Goal: Check status: Check status

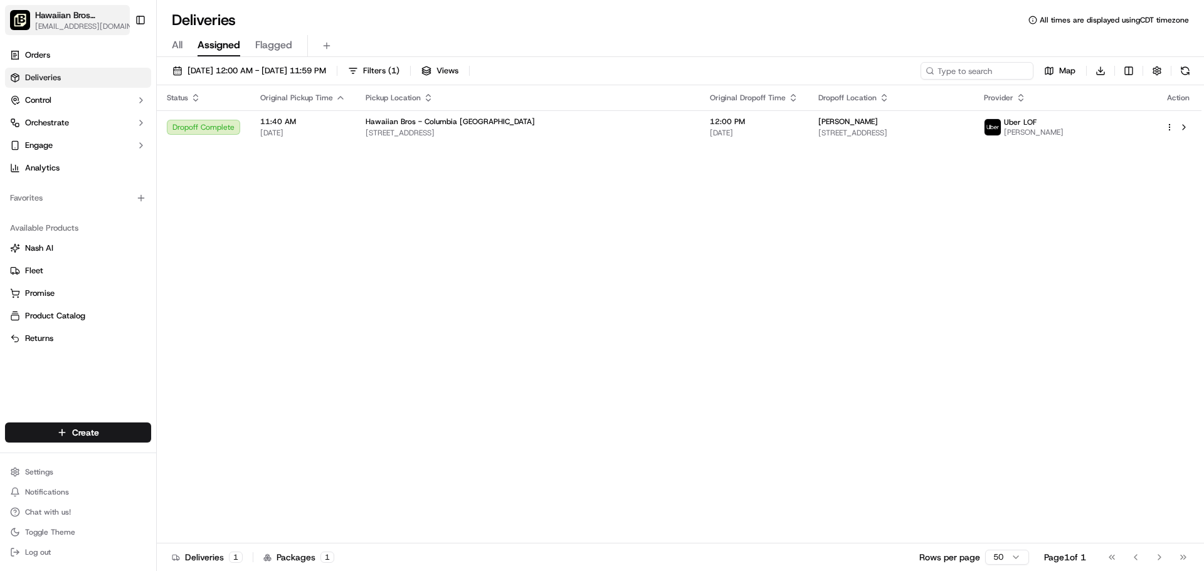
click at [48, 24] on span "[EMAIL_ADDRESS][DOMAIN_NAME]" at bounding box center [88, 26] width 107 height 10
type input "tu"
click at [211, 68] on span "Hawaiian Bros (Tucson_AZ_S. [GEOGRAPHIC_DATA])" at bounding box center [234, 65] width 155 height 11
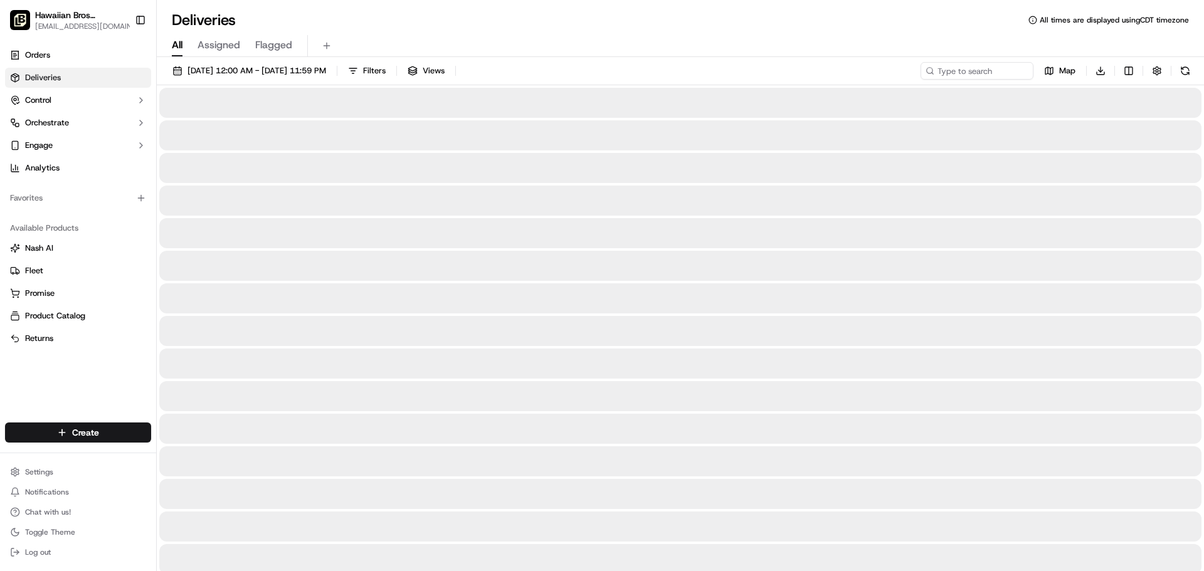
click at [182, 48] on span "All" at bounding box center [177, 45] width 11 height 15
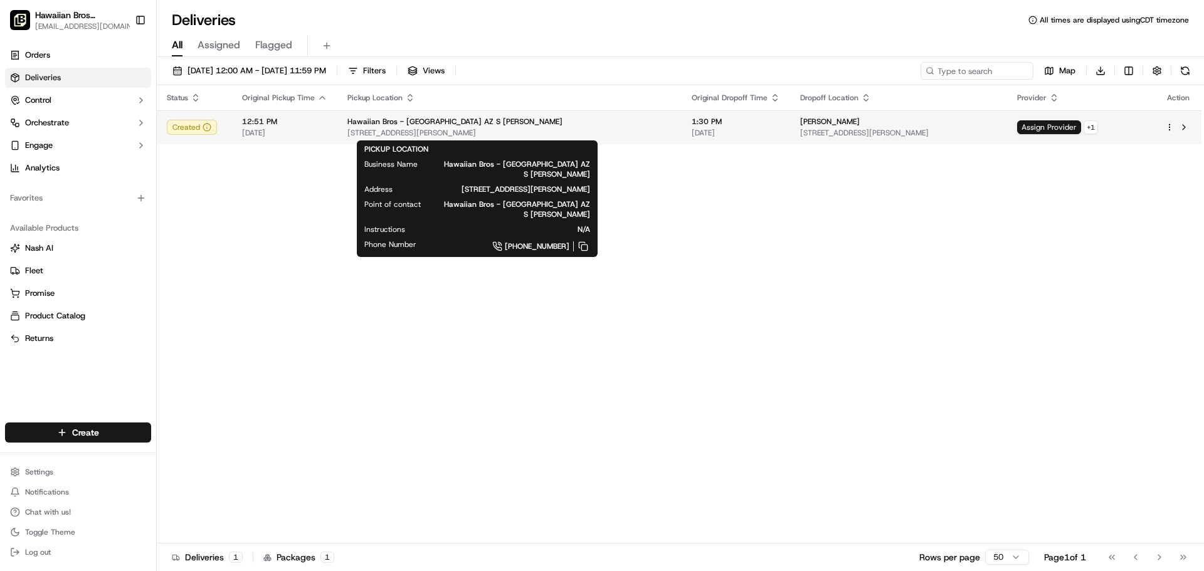
click at [547, 119] on div "Hawaiian Bros - [GEOGRAPHIC_DATA] AZ S [PERSON_NAME]" at bounding box center [509, 122] width 324 height 10
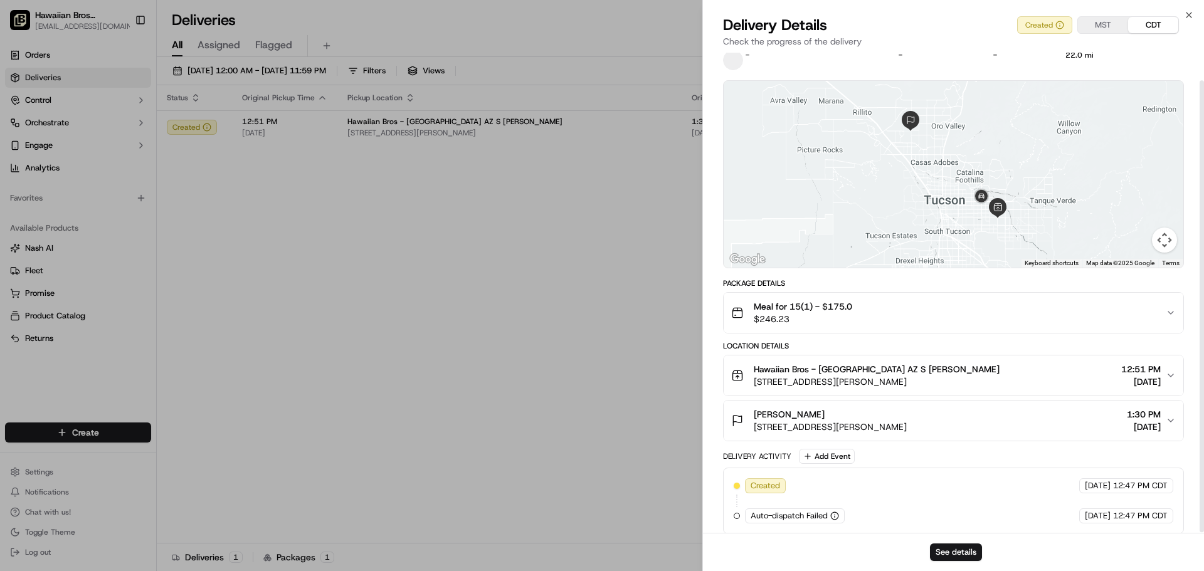
scroll to position [30, 0]
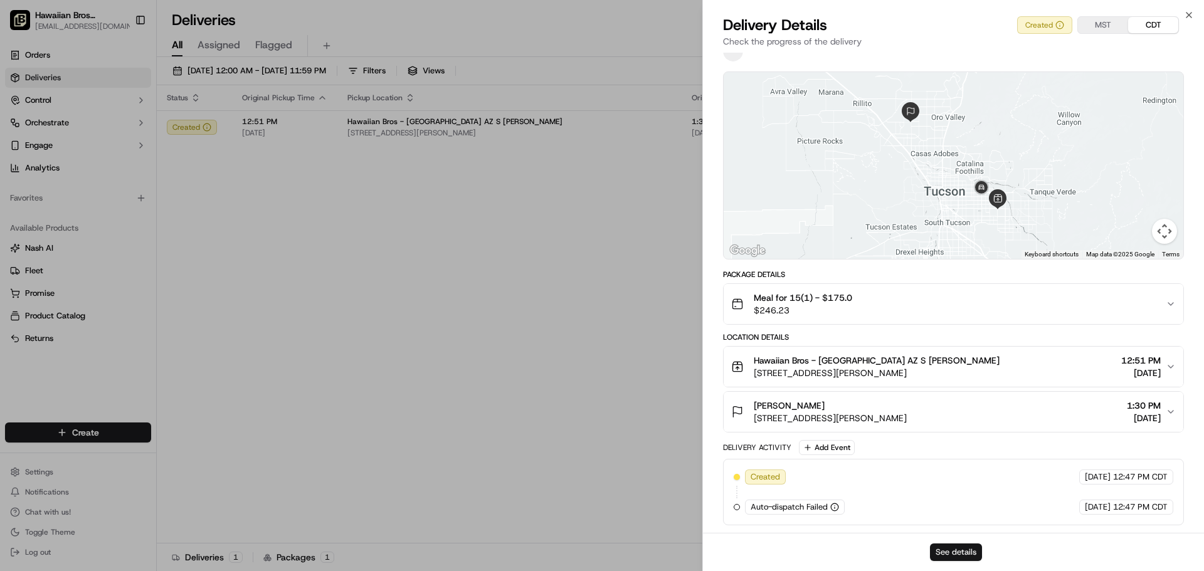
click at [941, 557] on button "See details" at bounding box center [956, 553] width 52 height 18
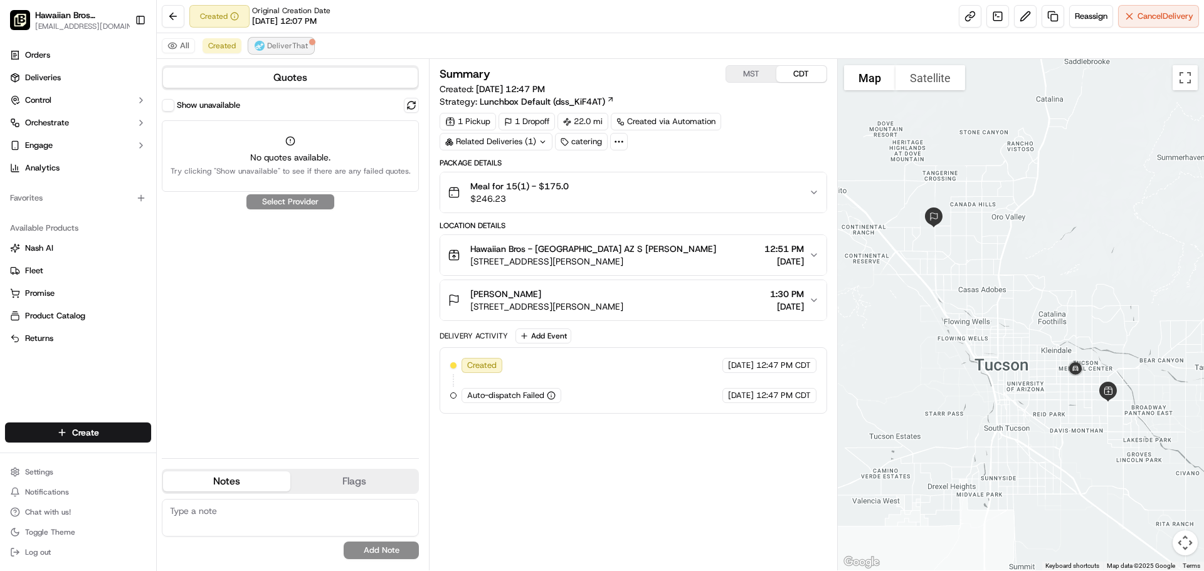
click at [283, 49] on span "DeliverThat" at bounding box center [287, 46] width 41 height 10
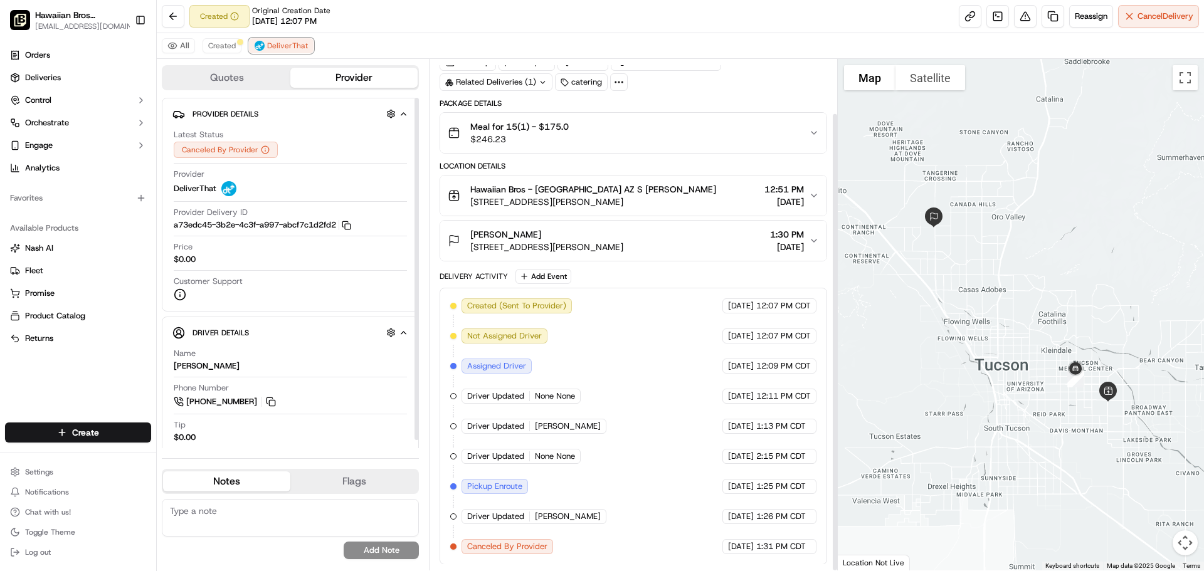
scroll to position [60, 0]
click at [228, 51] on button "Created" at bounding box center [222, 45] width 39 height 15
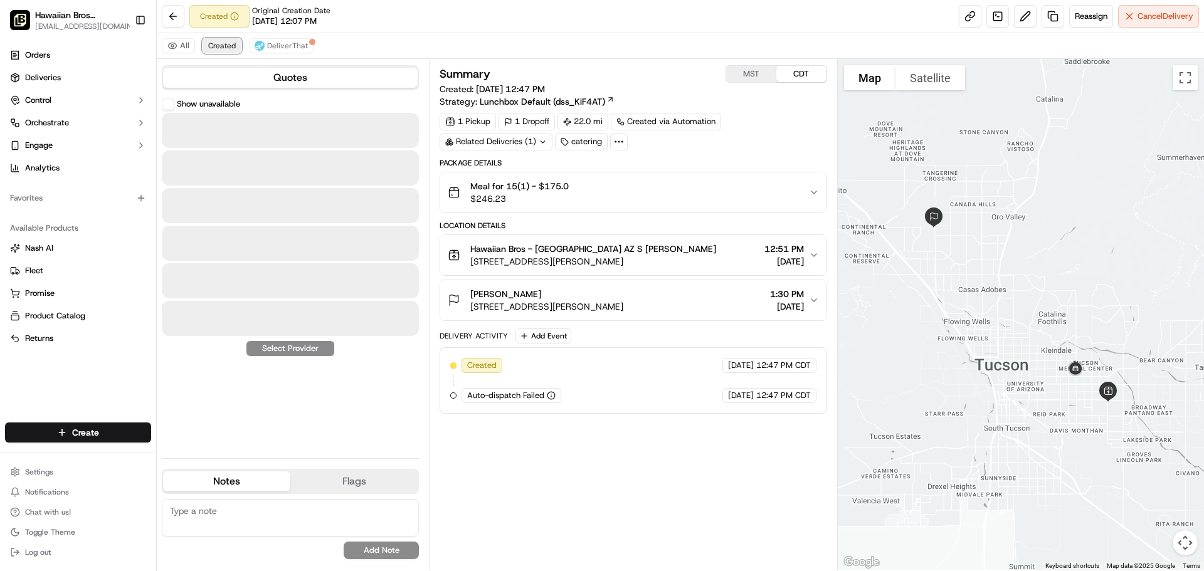
scroll to position [0, 0]
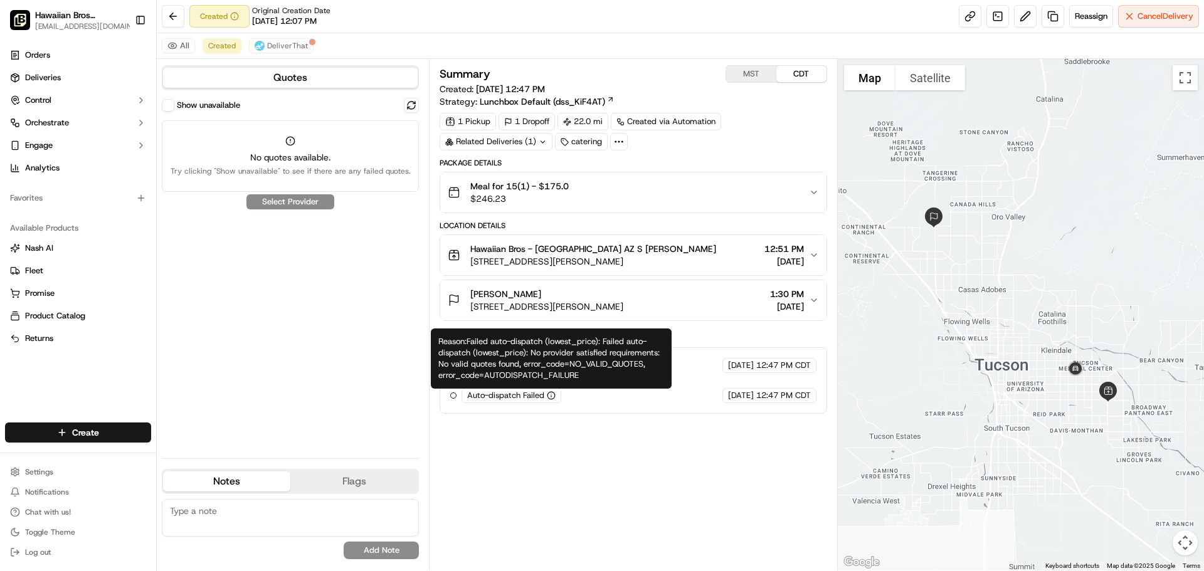
click at [549, 393] on circle "button" at bounding box center [551, 396] width 8 height 8
click at [555, 393] on icon "button" at bounding box center [551, 395] width 9 height 9
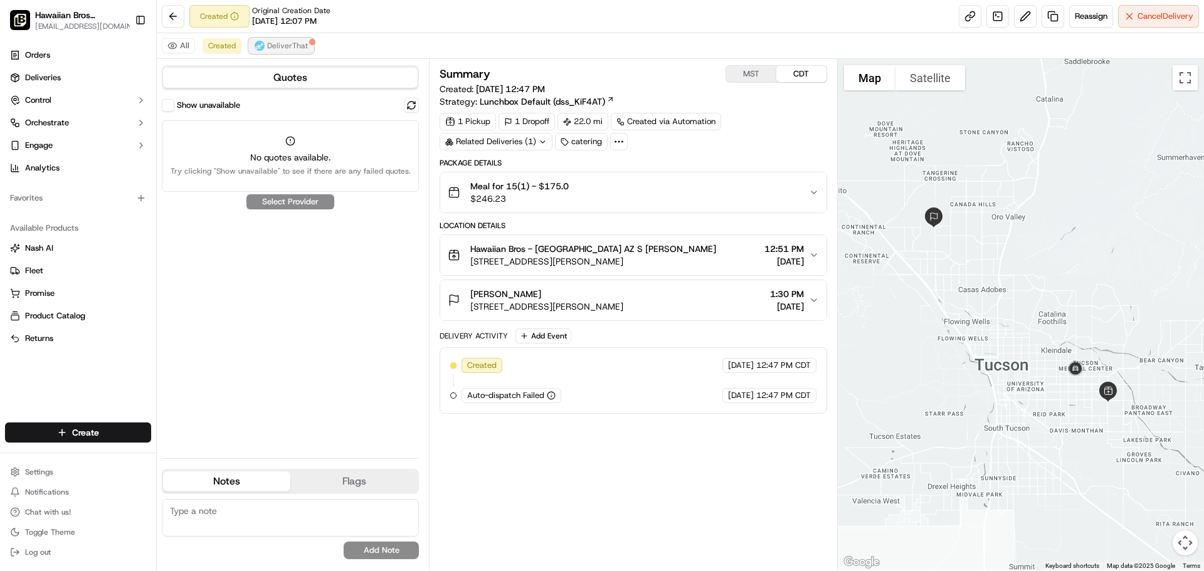
click at [274, 49] on span "DeliverThat" at bounding box center [287, 46] width 41 height 10
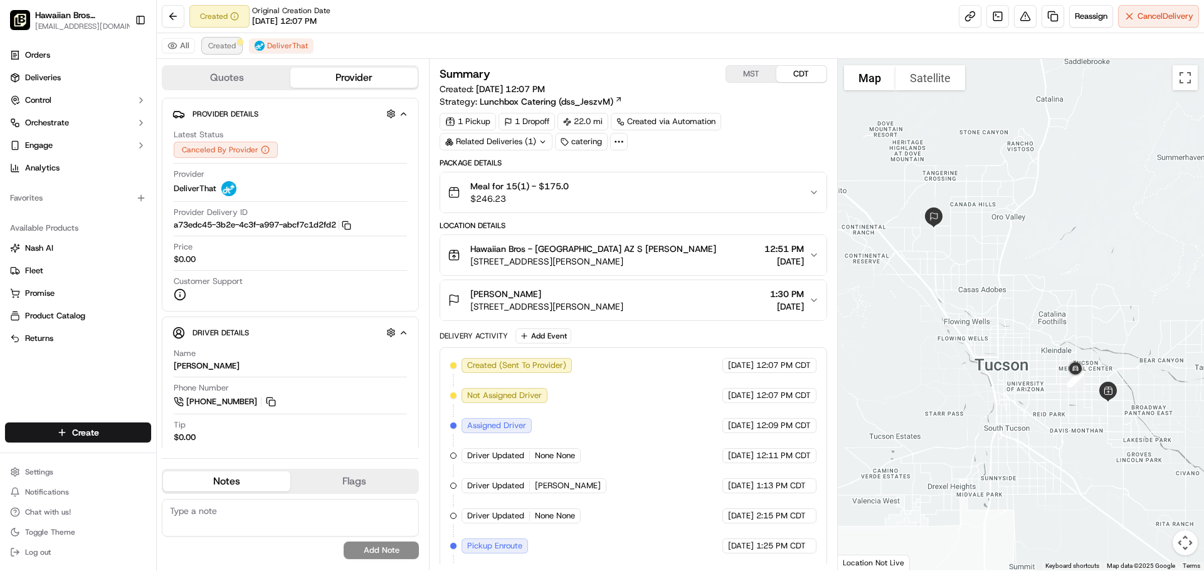
click at [213, 50] on span "Created" at bounding box center [222, 46] width 28 height 10
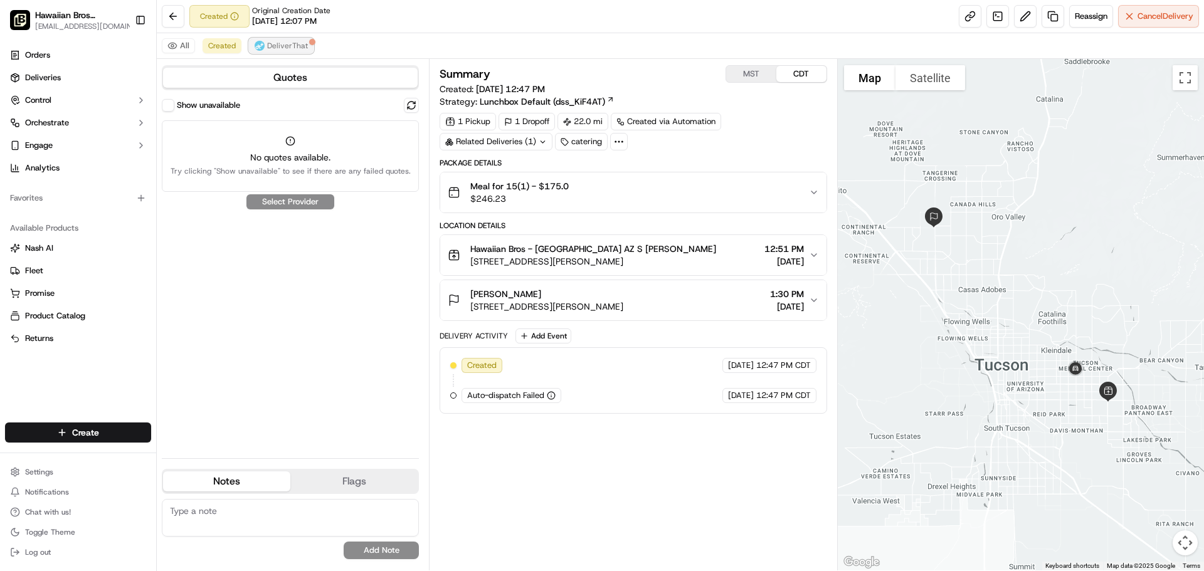
click at [295, 40] on button "DeliverThat" at bounding box center [281, 45] width 65 height 15
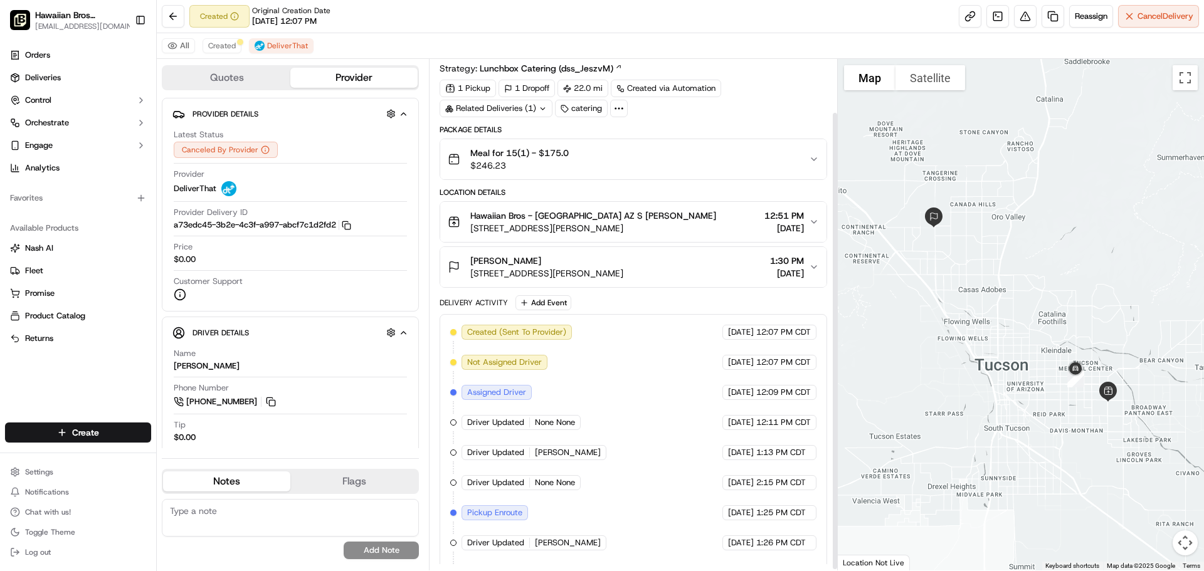
scroll to position [60, 0]
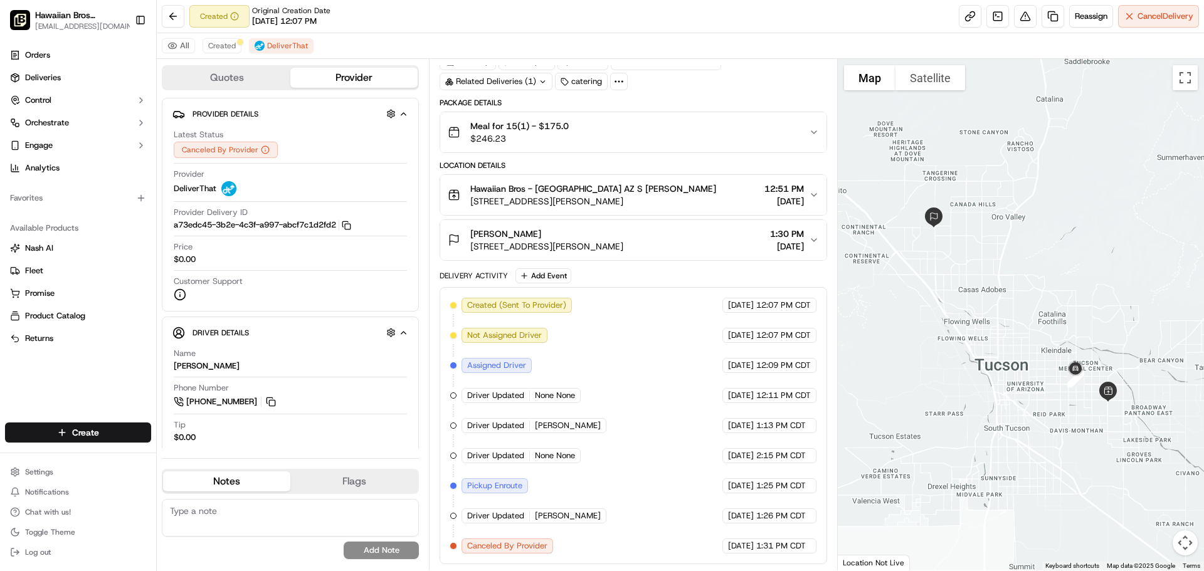
click at [507, 549] on span "Canceled By Provider" at bounding box center [507, 546] width 80 height 11
click at [534, 539] on div "Canceled By Provider" at bounding box center [508, 546] width 92 height 15
click at [221, 47] on span "Created" at bounding box center [222, 46] width 28 height 10
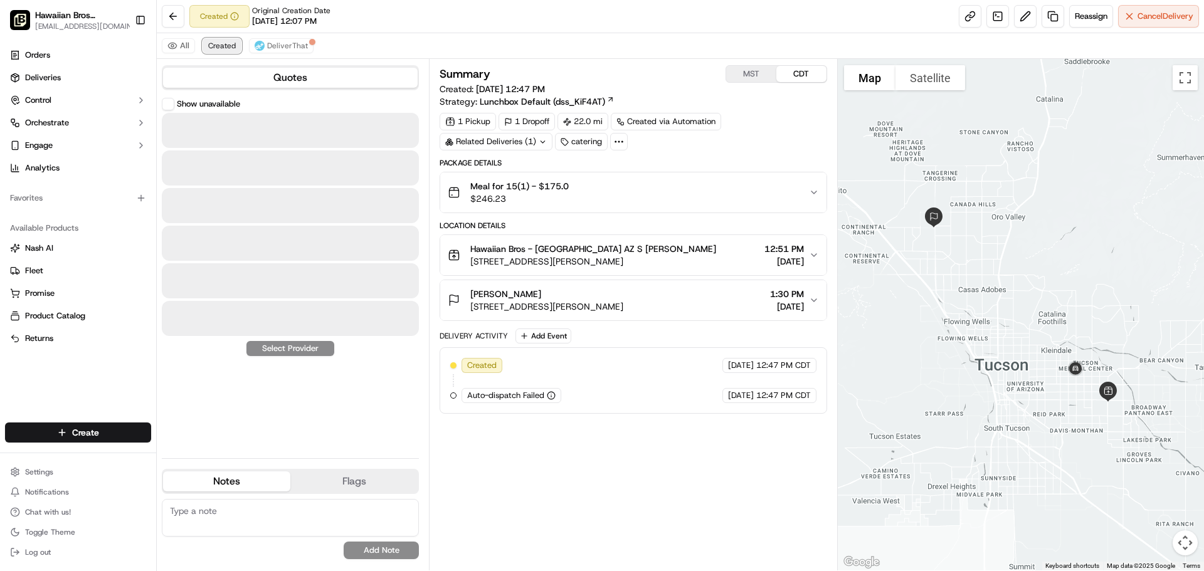
scroll to position [0, 0]
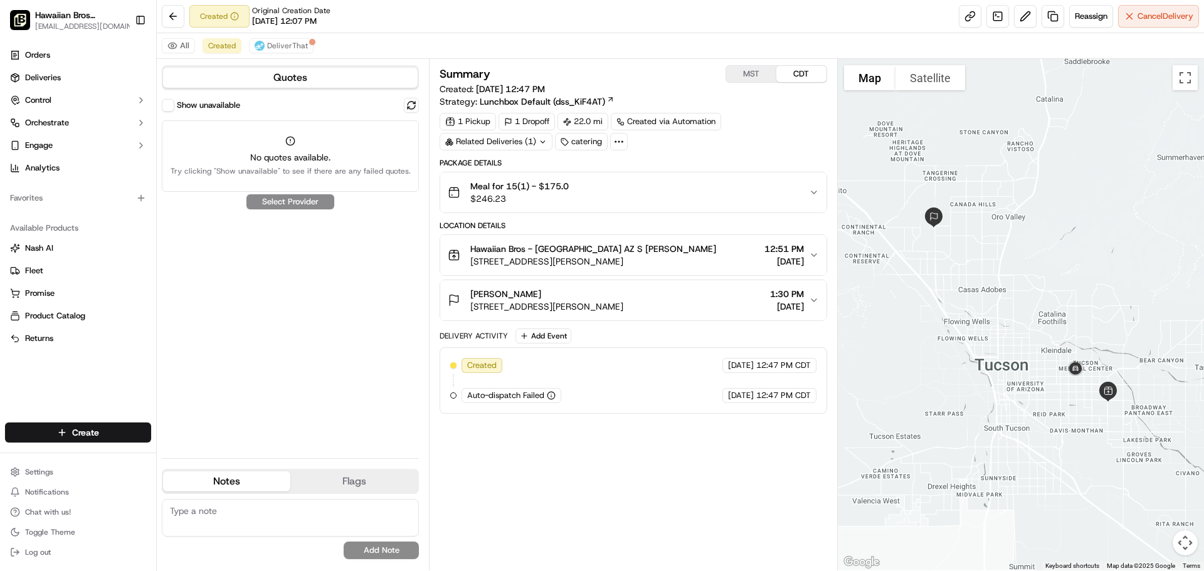
click at [171, 108] on button "Show unavailable" at bounding box center [168, 105] width 13 height 13
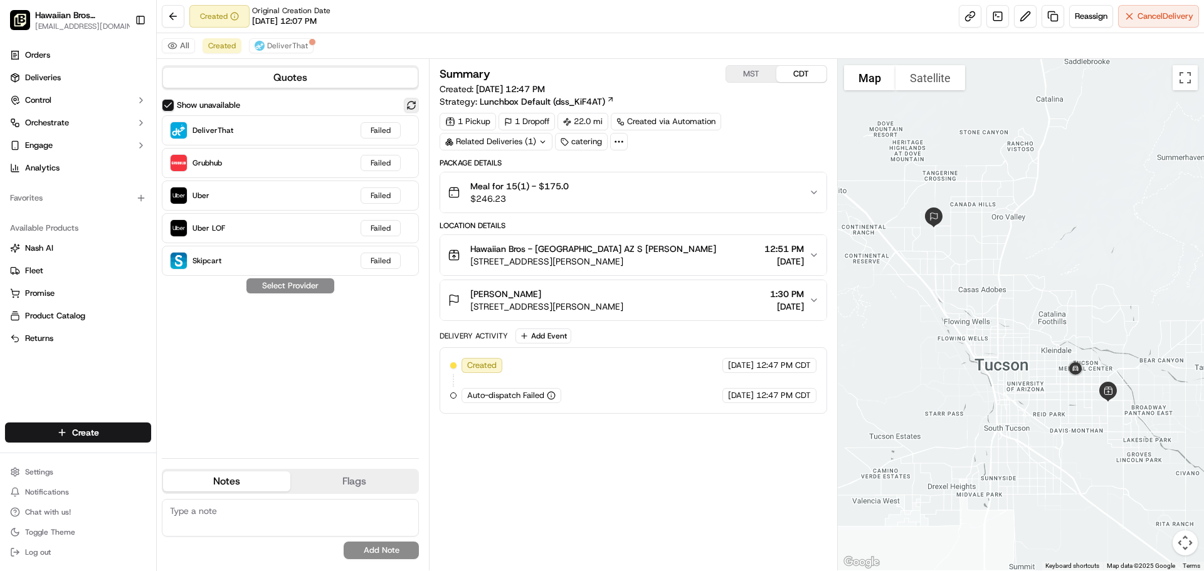
click at [414, 105] on button at bounding box center [411, 105] width 15 height 15
click at [417, 104] on button at bounding box center [411, 105] width 15 height 15
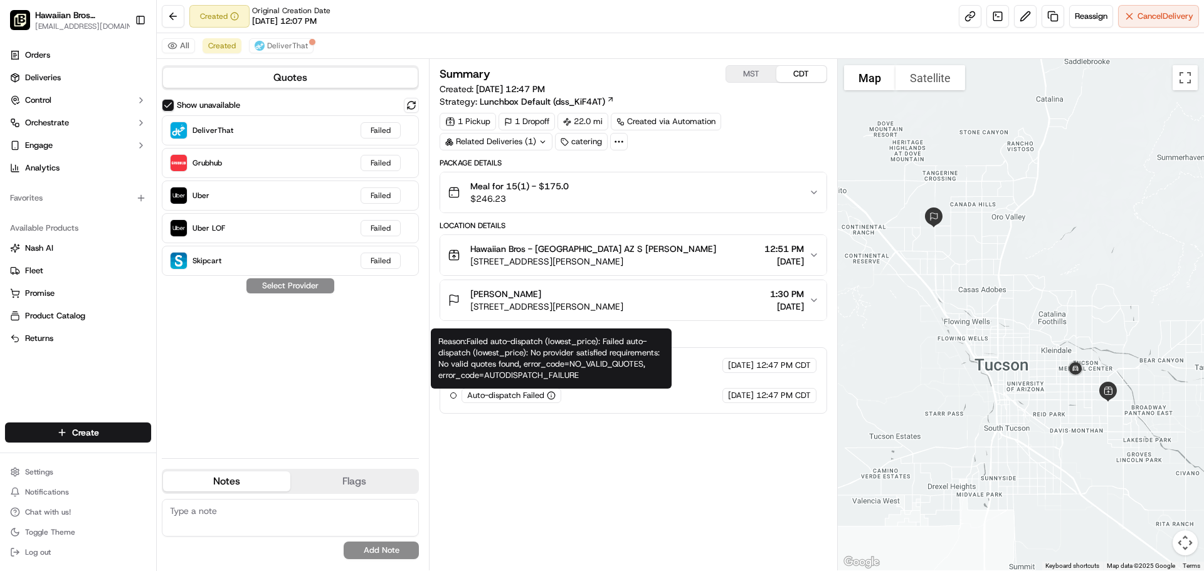
click at [553, 395] on icon "button" at bounding box center [551, 395] width 9 height 9
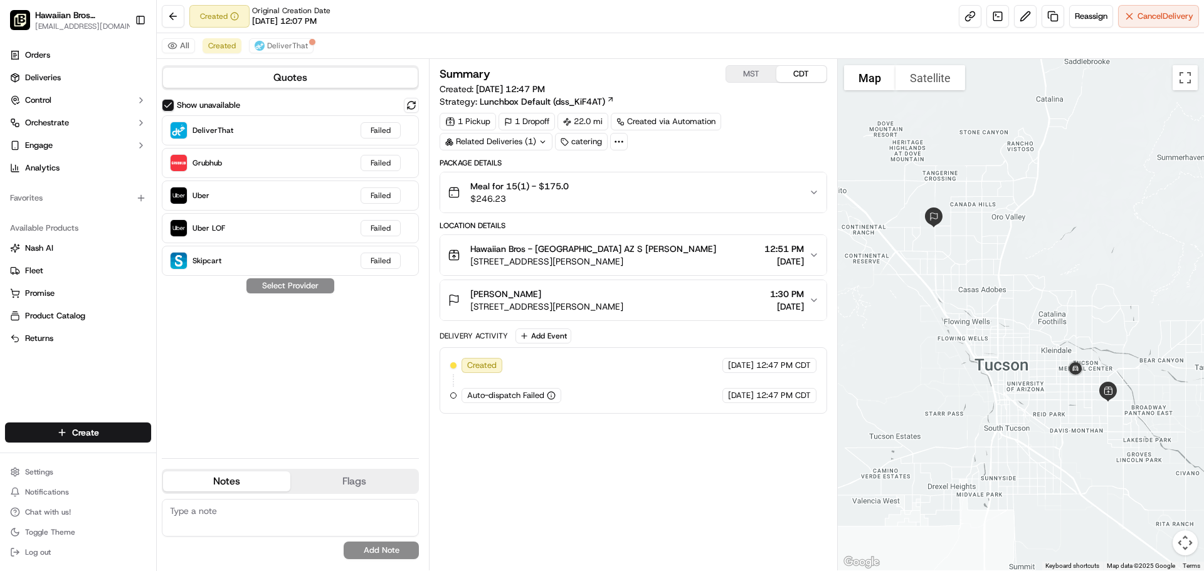
click at [553, 395] on icon "button" at bounding box center [551, 395] width 9 height 9
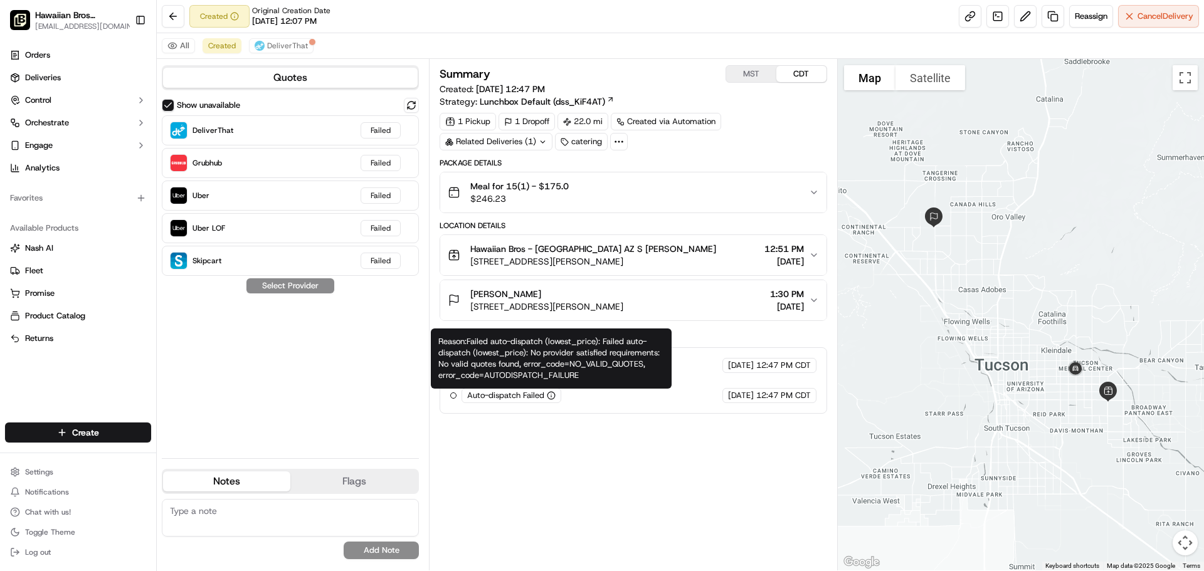
click at [553, 396] on icon "button" at bounding box center [551, 395] width 9 height 9
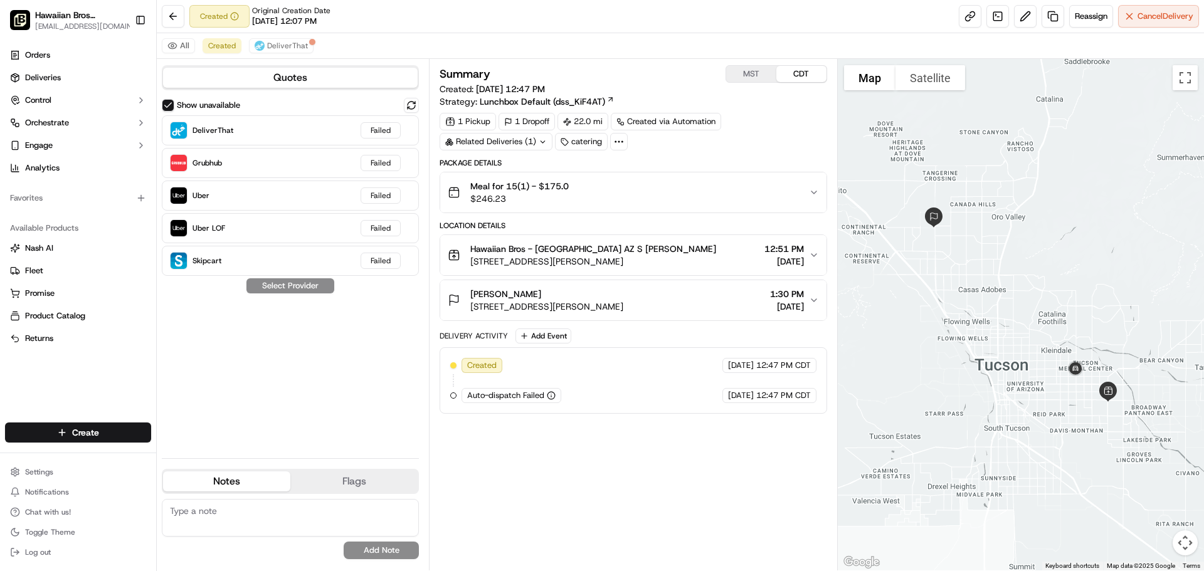
click at [553, 396] on icon "button" at bounding box center [551, 395] width 9 height 9
click at [546, 484] on div "Summary MST CDT Created: 09/16/2025 12:47 PM Strategy: Lunchbox Default (dss_Ki…" at bounding box center [633, 314] width 387 height 499
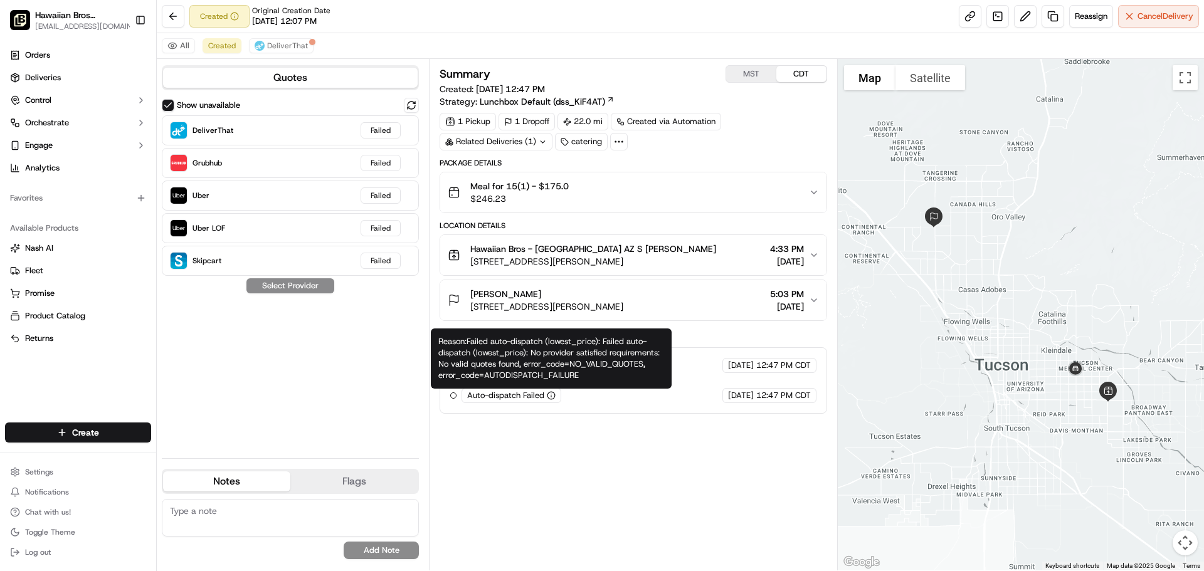
click at [542, 423] on div "Summary MST CDT Created: 09/16/2025 12:47 PM Strategy: Lunchbox Default (dss_Ki…" at bounding box center [633, 314] width 387 height 499
